Goal: Task Accomplishment & Management: Use online tool/utility

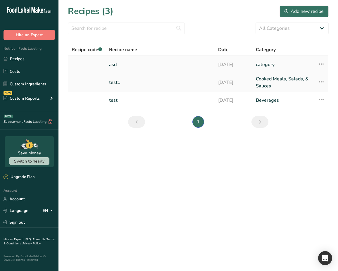
click at [120, 64] on link "asd" at bounding box center [160, 64] width 102 height 12
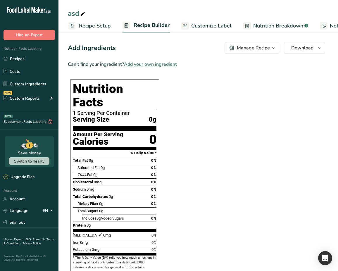
drag, startPoint x: 67, startPoint y: 45, endPoint x: 190, endPoint y: 66, distance: 125.0
click at [190, 66] on section "Add Ingredients Manage Recipe Delete Recipe Duplicate Recipe Scale Recipe Save …" at bounding box center [197, 258] width 279 height 456
click at [294, 75] on section "Can't find your ingredient? Add your own ingredient Nutrition Facts 1 Serving P…" at bounding box center [196, 264] width 257 height 407
click at [253, 100] on section "Can't find your ingredient? Add your own ingredient Nutrition Facts 1 Serving P…" at bounding box center [196, 264] width 257 height 407
click at [43, 57] on link "Recipes" at bounding box center [29, 58] width 58 height 11
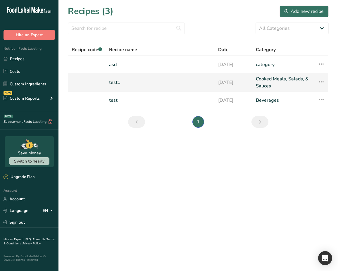
click at [125, 86] on link "test1" at bounding box center [160, 82] width 102 height 14
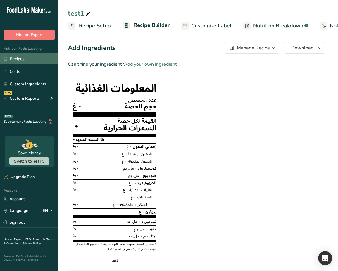
click at [38, 62] on link "Recipes" at bounding box center [29, 58] width 58 height 11
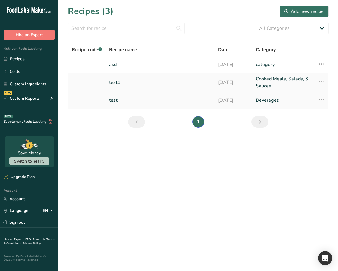
click at [129, 99] on link "test" at bounding box center [160, 100] width 102 height 12
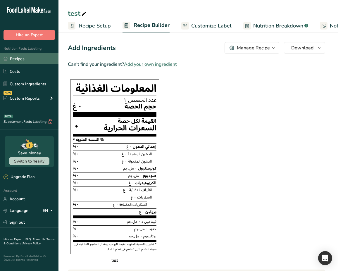
click at [26, 63] on link "Recipes" at bounding box center [29, 58] width 58 height 11
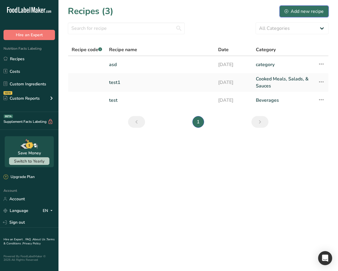
click at [307, 15] on button "Add new recipe" at bounding box center [303, 12] width 49 height 12
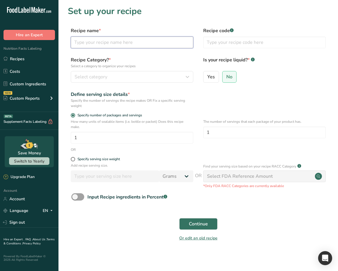
click at [133, 43] on input "text" at bounding box center [132, 42] width 122 height 12
type input "test"
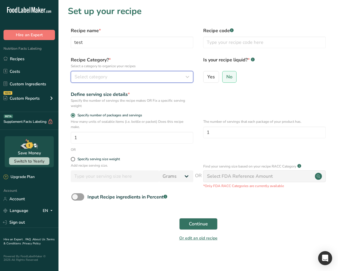
click at [113, 79] on div "Select category" at bounding box center [129, 76] width 111 height 7
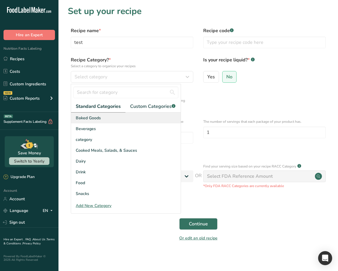
click at [124, 116] on div "Baked Goods" at bounding box center [125, 117] width 109 height 11
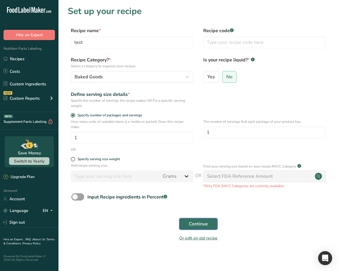
click at [205, 224] on span "Continue" at bounding box center [198, 223] width 19 height 7
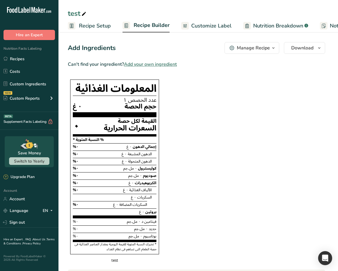
click at [143, 29] on link "Recipe Builder" at bounding box center [145, 26] width 47 height 14
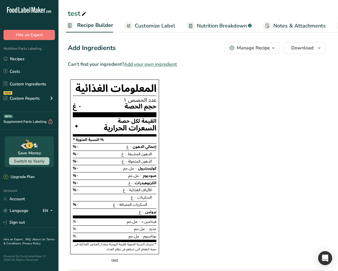
click at [187, 107] on section "Can't find your ingredient? Add your own ingredient المعلومات الغذائية عدد الحص…" at bounding box center [196, 255] width 257 height 389
click at [29, 85] on link "Custom Ingredients" at bounding box center [29, 83] width 58 height 11
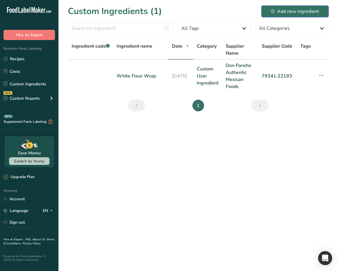
click at [295, 13] on div "Add new ingredient" at bounding box center [295, 11] width 48 height 7
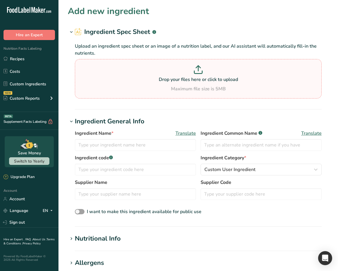
click at [153, 79] on p "Drop your files here or click to upload" at bounding box center [197, 79] width 243 height 7
click at [153, 79] on input "Drop your files here or click to upload Maximum file size is 5MB" at bounding box center [198, 78] width 246 height 39
type input "C:\fakepath\‏لقطة الشاشة ١٤٤٦-٠٢-٠٤ في ٦.٥٦.٠٨ م.png"
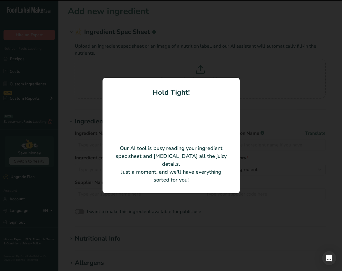
type input "White Flour Wrap"
type input "Don Pancho Authentic Mexican Foods"
type input "79341.22193"
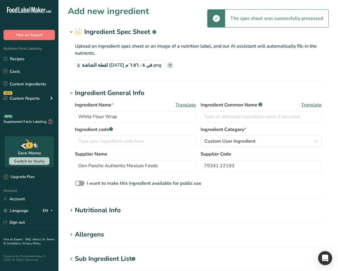
scroll to position [168, 0]
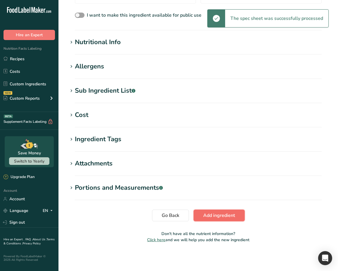
click at [220, 214] on span "Add ingredient" at bounding box center [219, 215] width 32 height 7
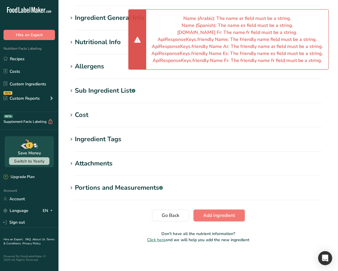
scroll to position [0, 0]
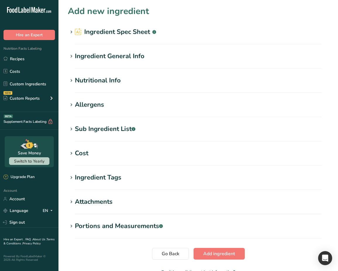
click at [102, 78] on div "Nutritional Info" at bounding box center [98, 81] width 46 height 10
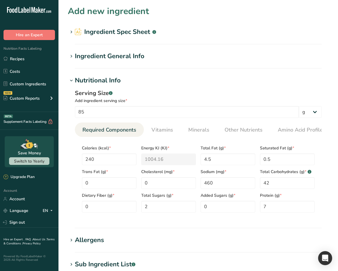
click at [123, 59] on div "Ingredient General Info" at bounding box center [109, 56] width 69 height 10
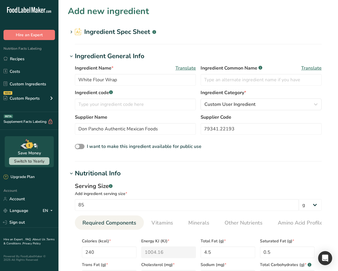
scroll to position [268, 0]
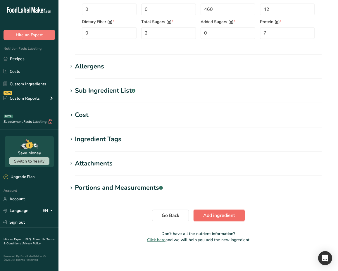
click at [213, 216] on span "Add ingredient" at bounding box center [219, 215] width 32 height 7
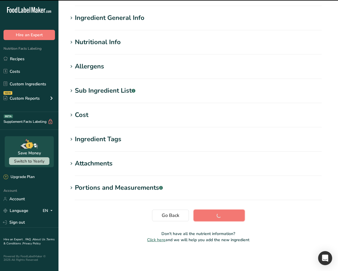
scroll to position [0, 0]
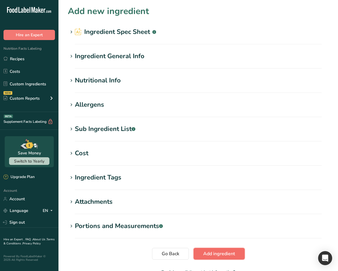
click at [218, 255] on span "Add ingredient" at bounding box center [219, 253] width 32 height 7
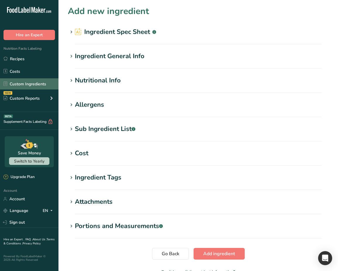
click at [37, 86] on link "Custom Ingredients" at bounding box center [29, 83] width 58 height 11
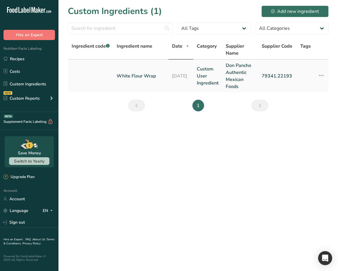
click at [134, 73] on link "White Flour Wrap" at bounding box center [140, 75] width 48 height 7
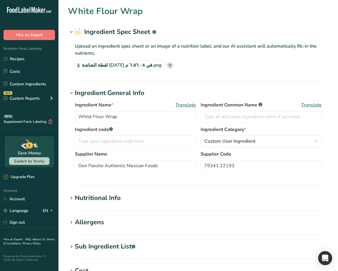
type input "TEST"
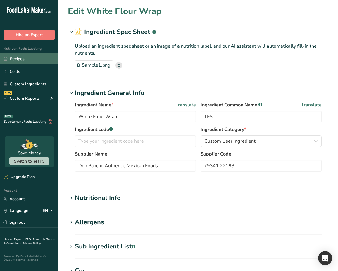
click at [27, 61] on link "Recipes" at bounding box center [29, 58] width 58 height 11
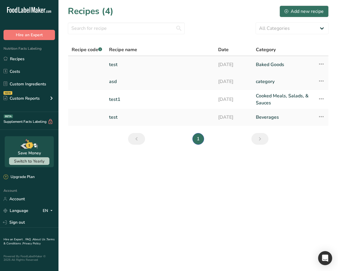
click at [122, 65] on link "test" at bounding box center [160, 64] width 102 height 12
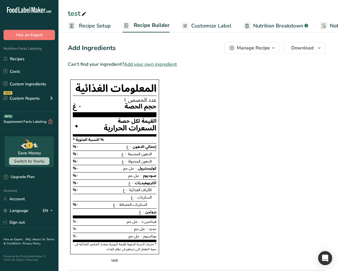
scroll to position [203, 0]
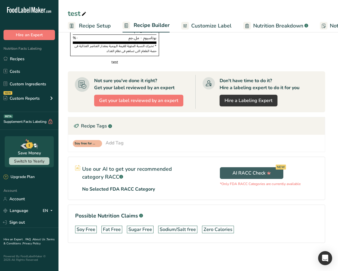
click at [113, 143] on div "Add Tag" at bounding box center [114, 142] width 18 height 7
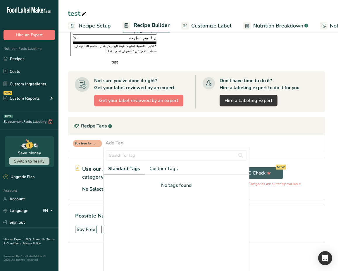
drag, startPoint x: 161, startPoint y: 185, endPoint x: 196, endPoint y: 182, distance: 35.2
click at [196, 182] on div "No tags found" at bounding box center [176, 185] width 136 height 7
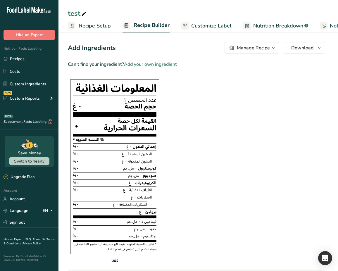
scroll to position [203, 0]
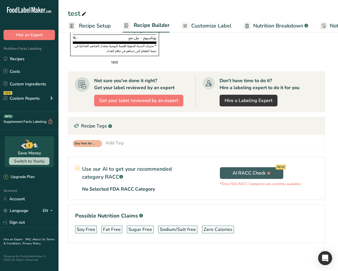
click at [139, 145] on div "Soy free for recipe Add Tag Standard Tags Custom Tags No tags found Add new tag" at bounding box center [196, 143] width 247 height 8
click at [117, 142] on div "Add Tag" at bounding box center [114, 142] width 18 height 7
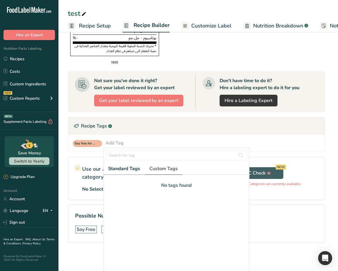
click at [156, 167] on span "Custom Tags" at bounding box center [163, 168] width 28 height 7
click at [125, 168] on span "Standard Tags" at bounding box center [123, 168] width 31 height 7
click at [158, 168] on span "Custom Tags" at bounding box center [163, 168] width 28 height 7
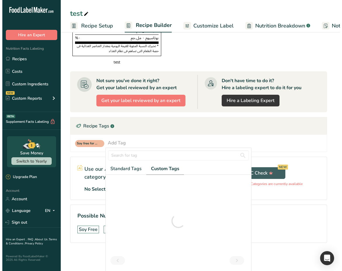
scroll to position [10, 0]
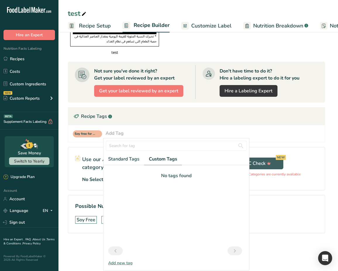
click at [124, 263] on div "Add new tag" at bounding box center [175, 263] width 145 height 6
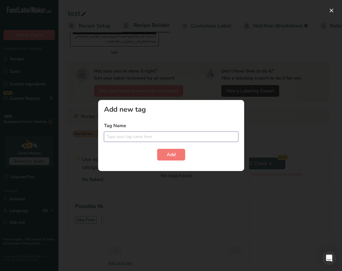
click at [127, 138] on input "text" at bounding box center [171, 136] width 134 height 10
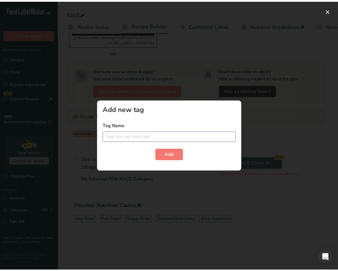
scroll to position [0, 0]
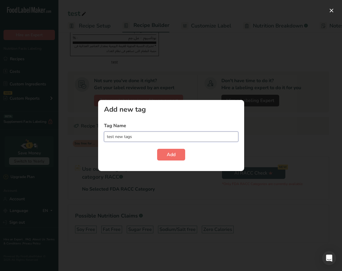
type input "test new tags"
click at [177, 153] on button "Add" at bounding box center [171, 155] width 28 height 12
click at [332, 13] on button "button" at bounding box center [331, 10] width 9 height 9
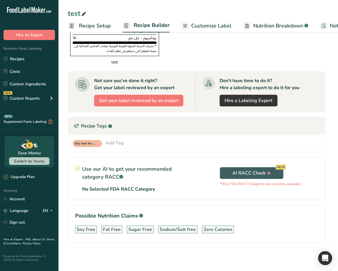
click at [112, 141] on div "Add Tag" at bounding box center [114, 142] width 18 height 7
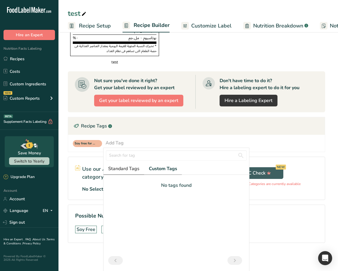
click at [134, 170] on span "Standard Tags" at bounding box center [123, 168] width 31 height 7
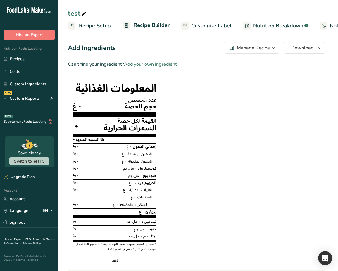
click at [281, 25] on span "Nutrition Breakdown" at bounding box center [278, 26] width 50 height 8
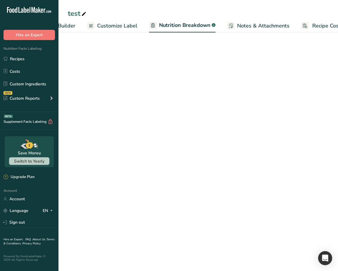
select select "Calories"
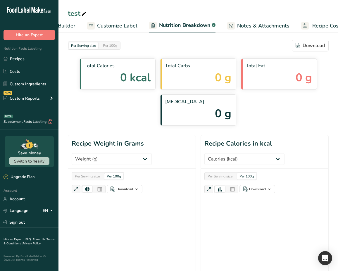
scroll to position [0, 112]
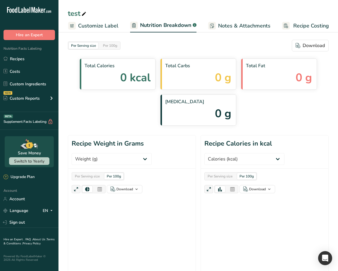
click at [104, 24] on span "Customize Label" at bounding box center [98, 26] width 40 height 8
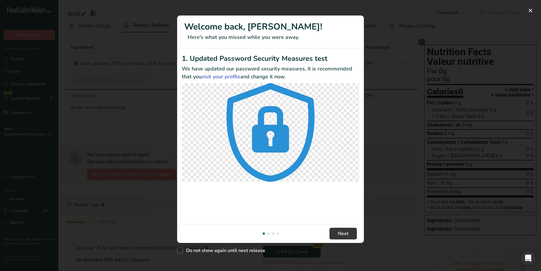
click at [155, 88] on div "New Features" at bounding box center [270, 135] width 541 height 271
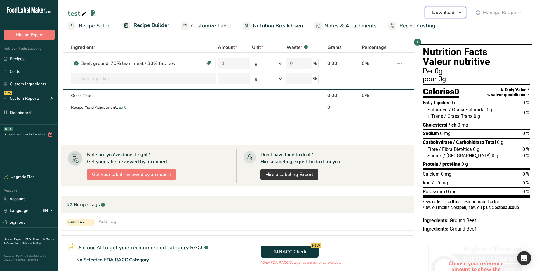
click at [456, 13] on button "Download" at bounding box center [445, 13] width 41 height 12
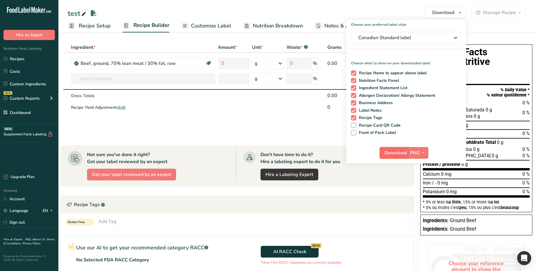
click at [403, 156] on span "Download" at bounding box center [396, 152] width 22 height 7
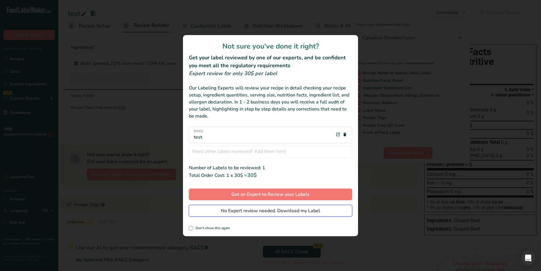
click at [278, 212] on span "No Expert review needed. Download my Label" at bounding box center [270, 210] width 99 height 7
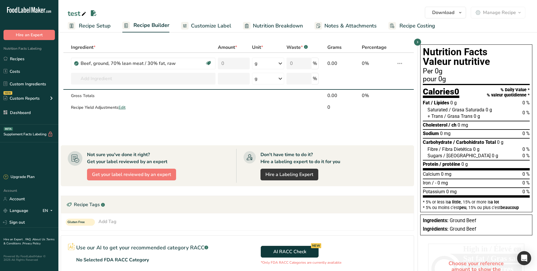
click at [395, 113] on table "Ingredient * Amount * Unit * Waste * .a-a{fill:#347362;}.b-a{fill:#fff;} Grams …" at bounding box center [237, 77] width 353 height 71
click at [452, 12] on span "Download" at bounding box center [443, 12] width 22 height 7
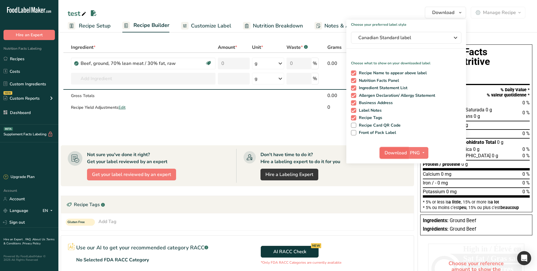
click at [403, 155] on span "Download" at bounding box center [396, 152] width 22 height 7
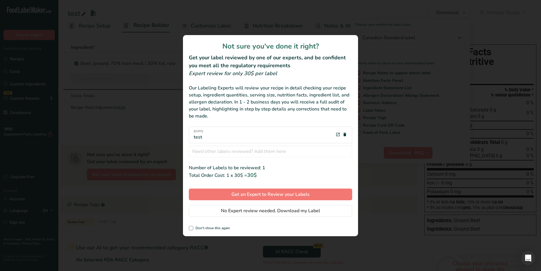
click at [103, 127] on div "review labels modal" at bounding box center [270, 135] width 541 height 271
